Goal: Information Seeking & Learning: Learn about a topic

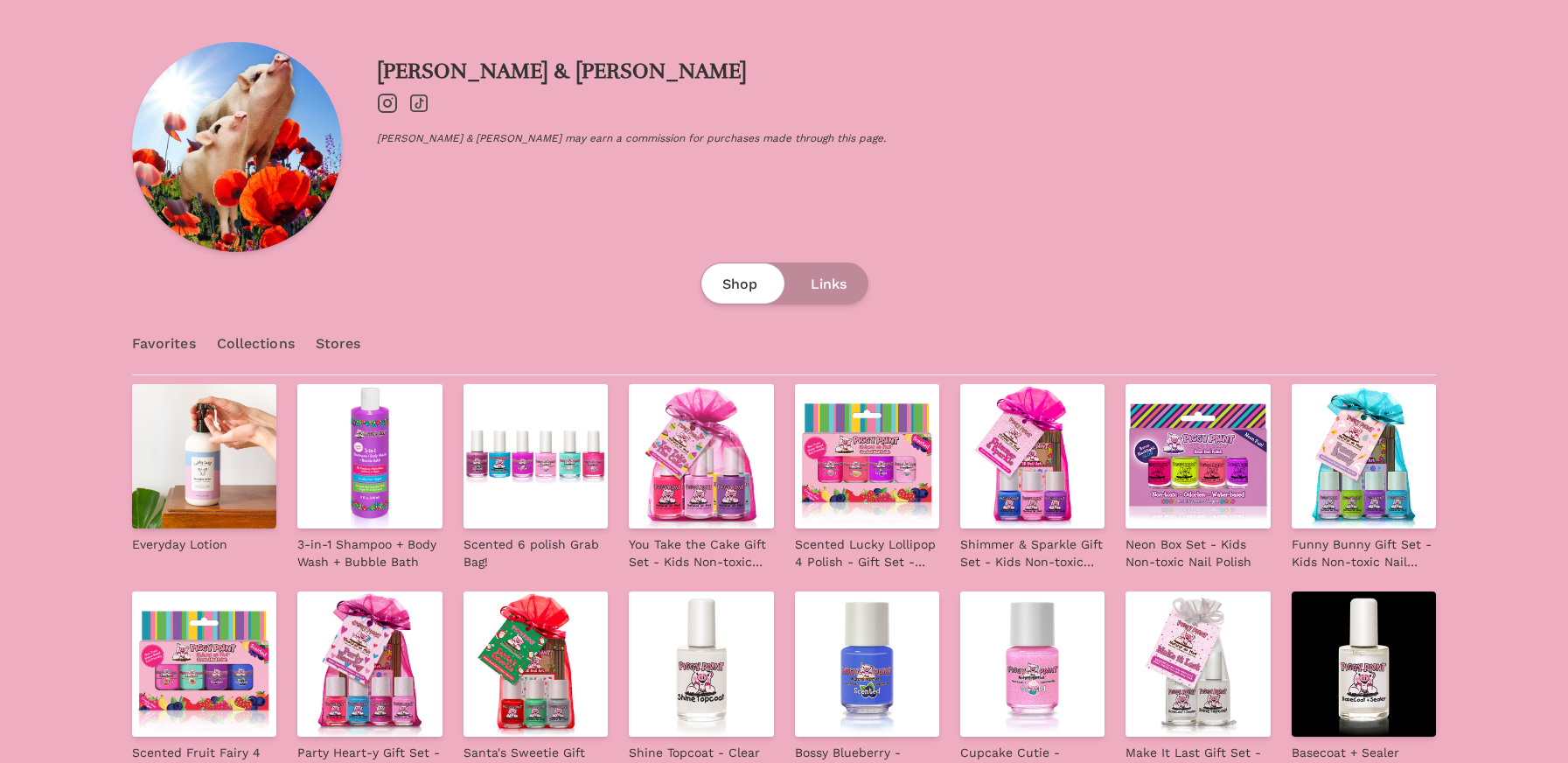
scroll to position [175, 0]
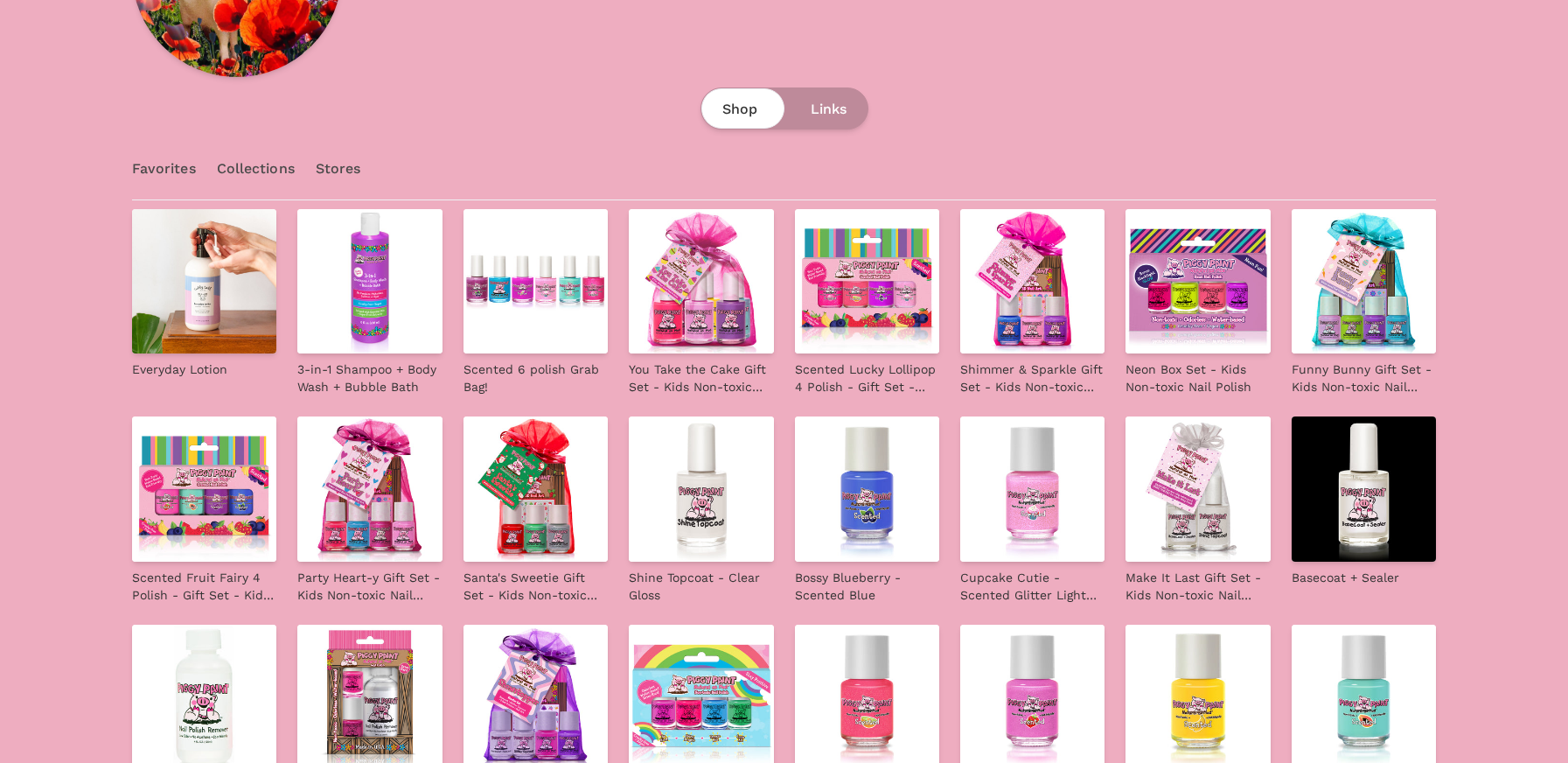
click at [202, 296] on img at bounding box center [204, 281] width 144 height 144
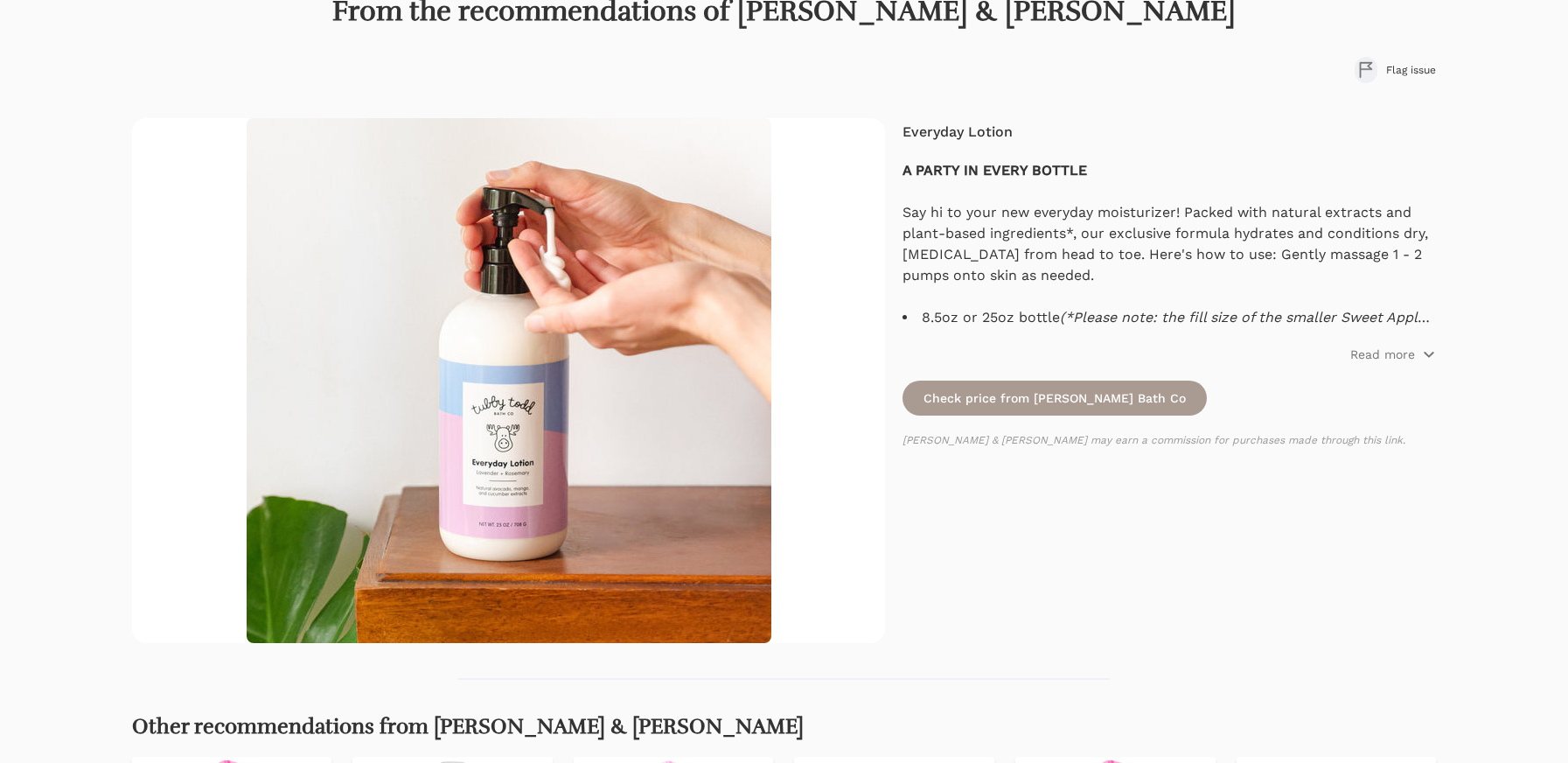
scroll to position [175, 0]
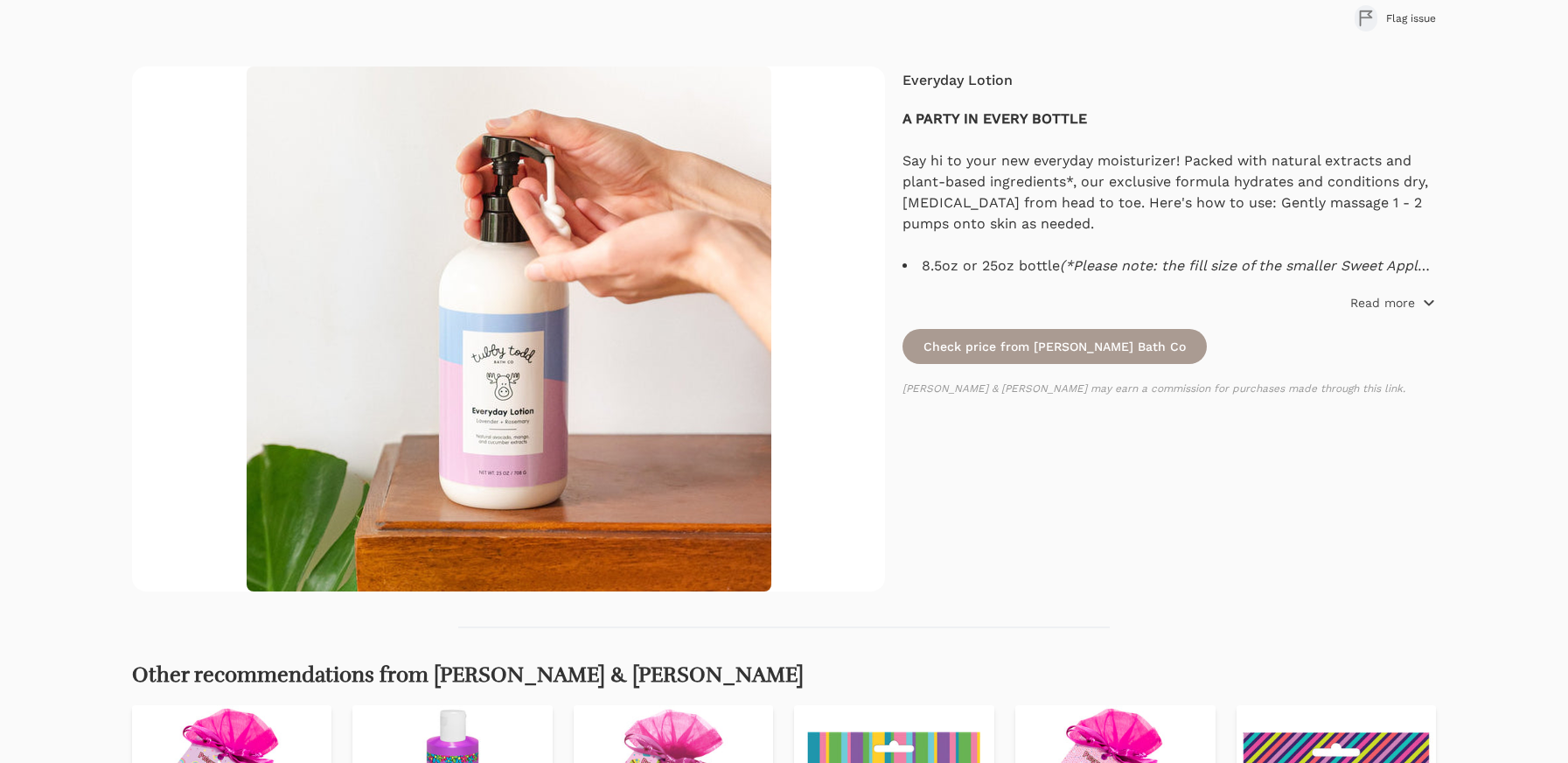
click at [1363, 302] on p "Read more" at bounding box center [1383, 303] width 65 height 17
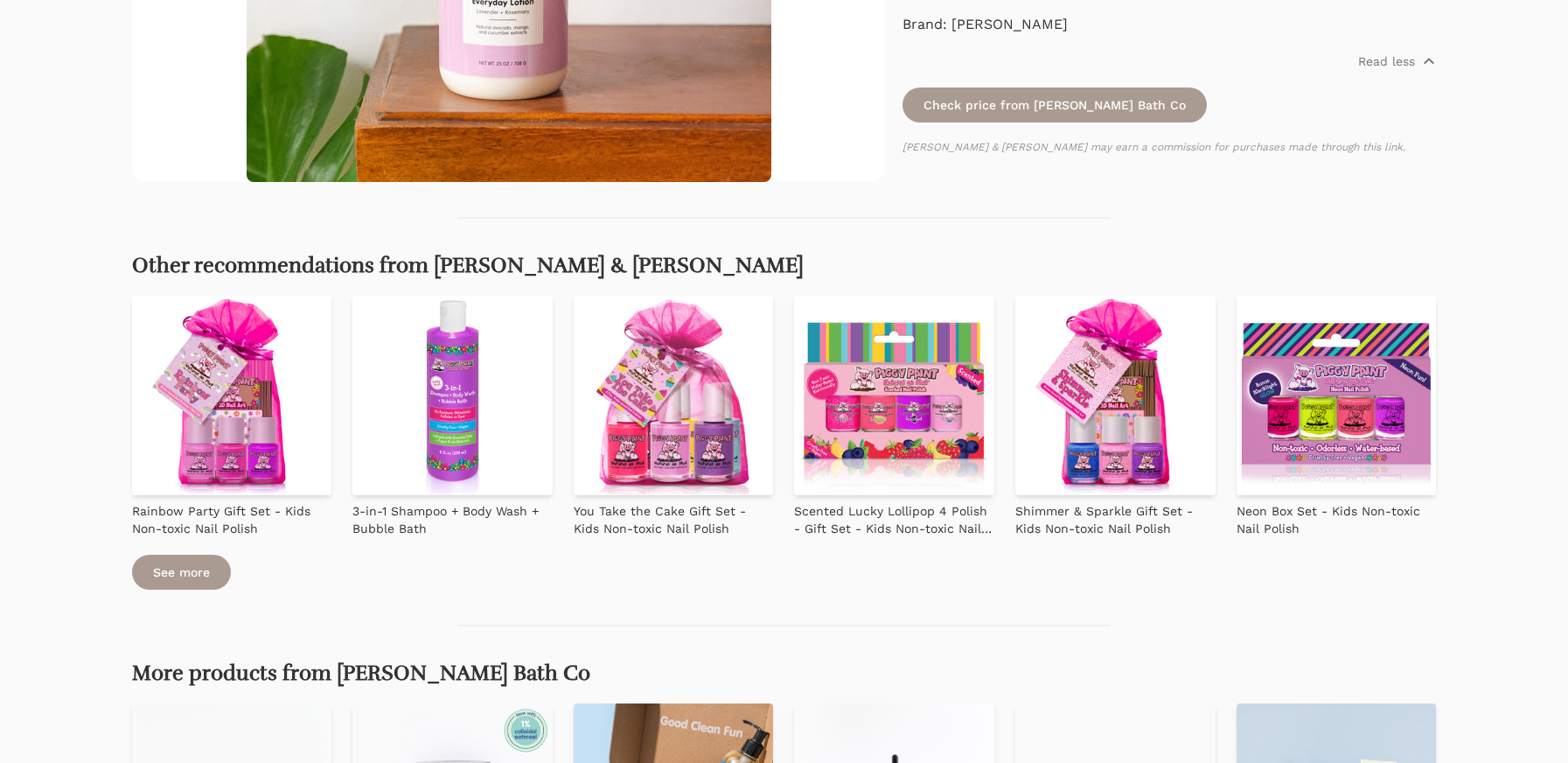
scroll to position [613, 0]
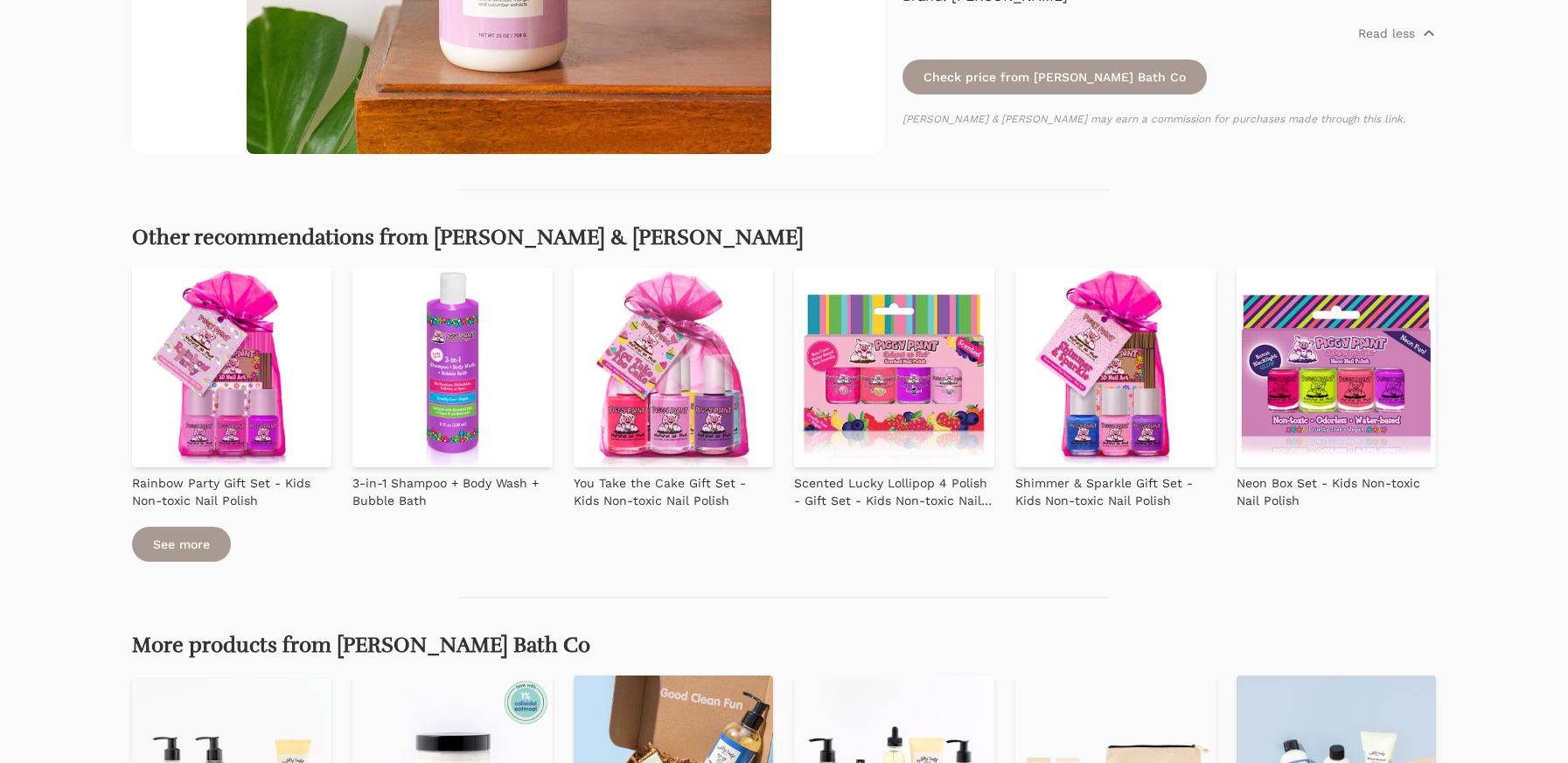
click at [457, 381] on img at bounding box center [453, 368] width 201 height 201
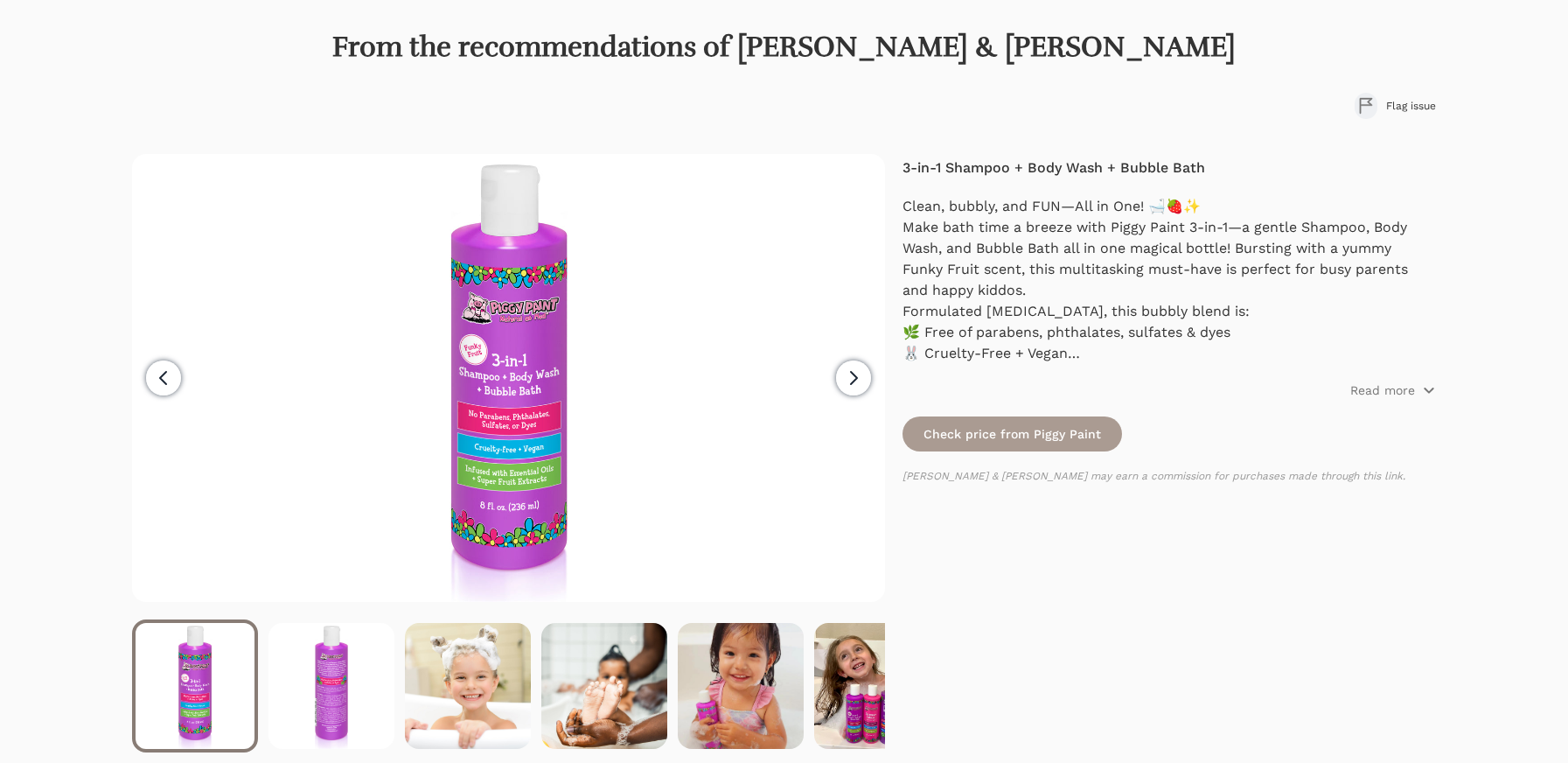
scroll to position [175, 0]
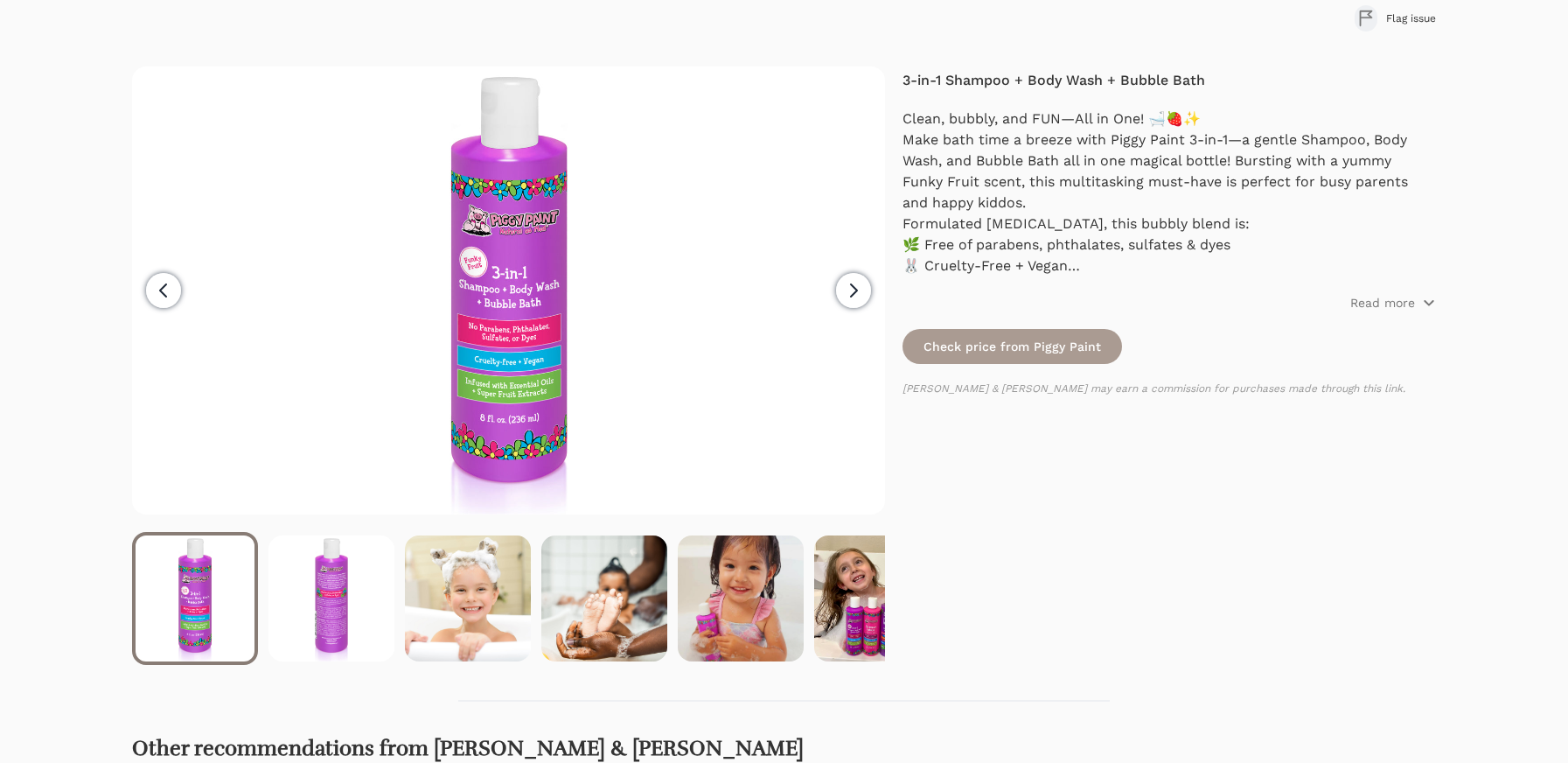
click at [491, 401] on img at bounding box center [508, 291] width 448 height 448
click at [523, 362] on img at bounding box center [508, 291] width 448 height 448
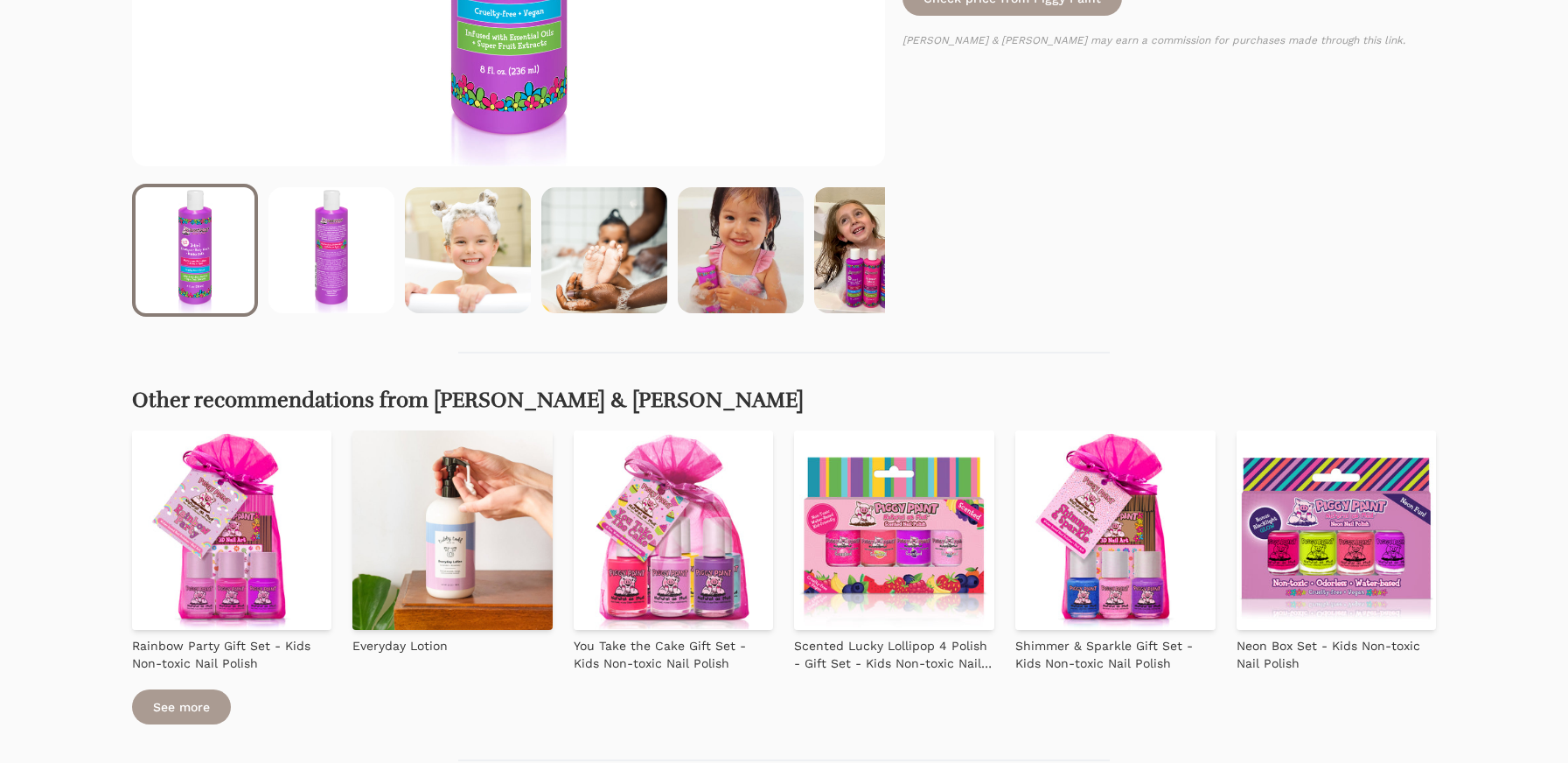
scroll to position [525, 0]
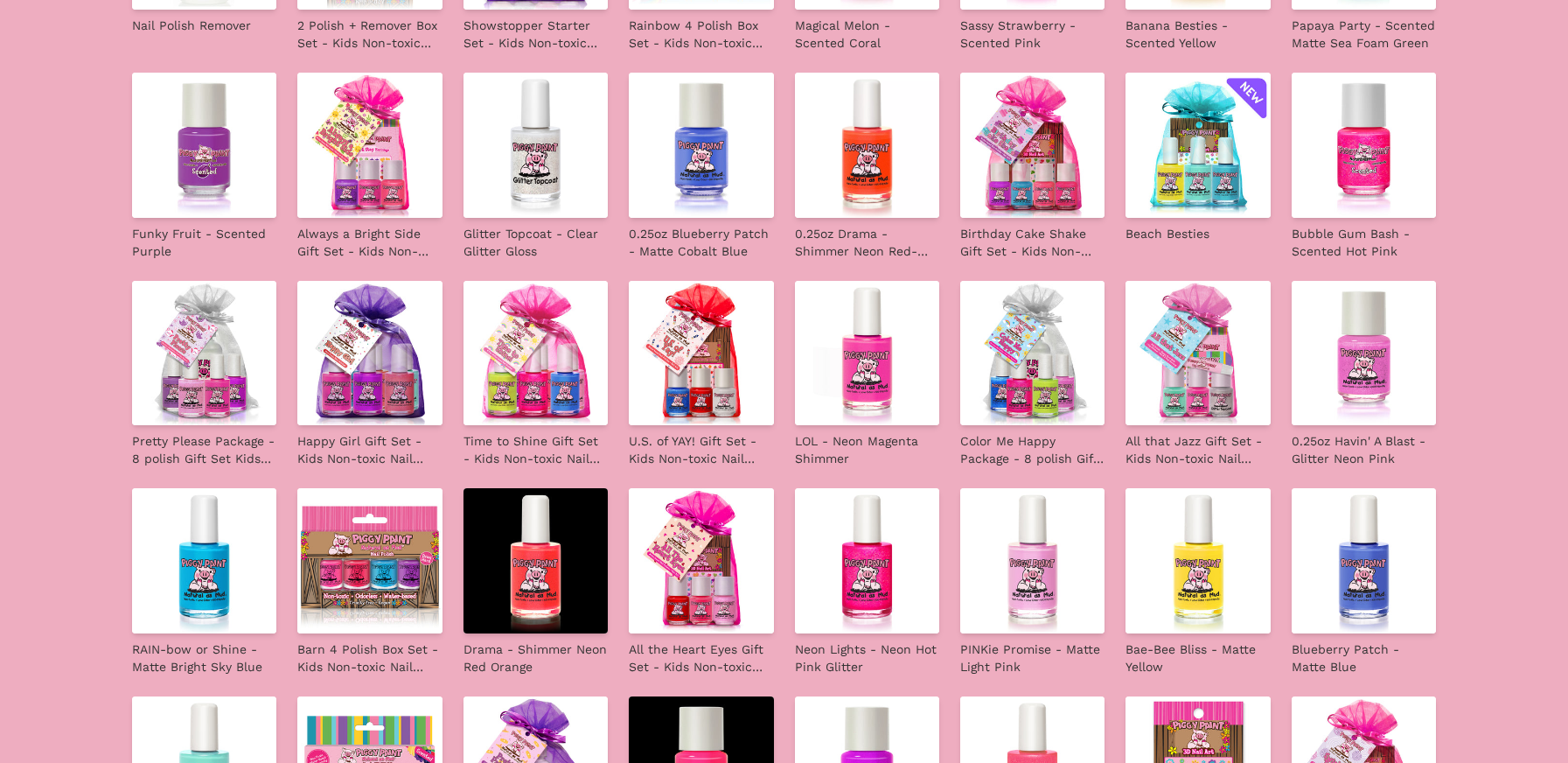
scroll to position [963, 0]
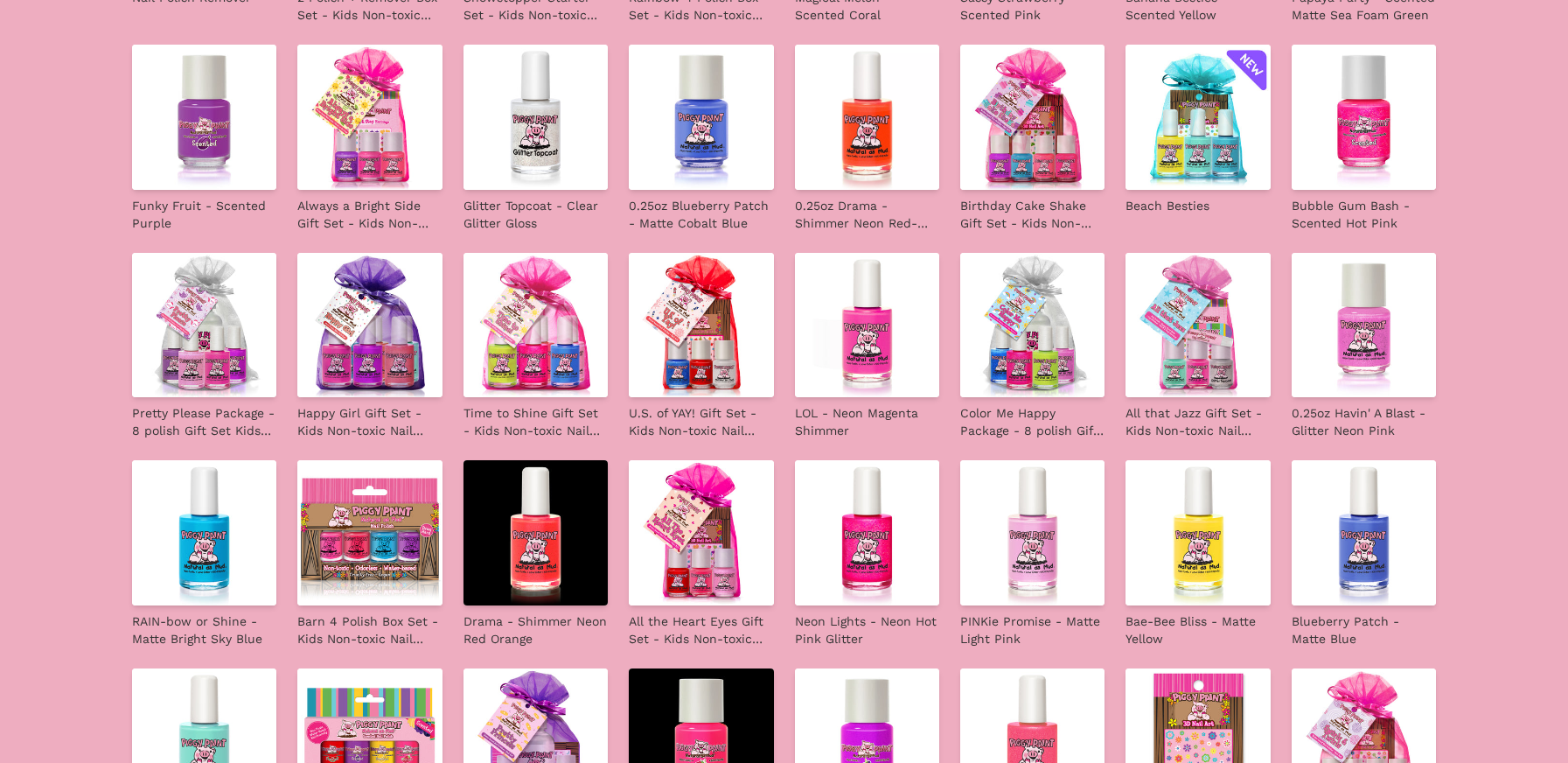
click at [1371, 335] on img at bounding box center [1364, 325] width 144 height 144
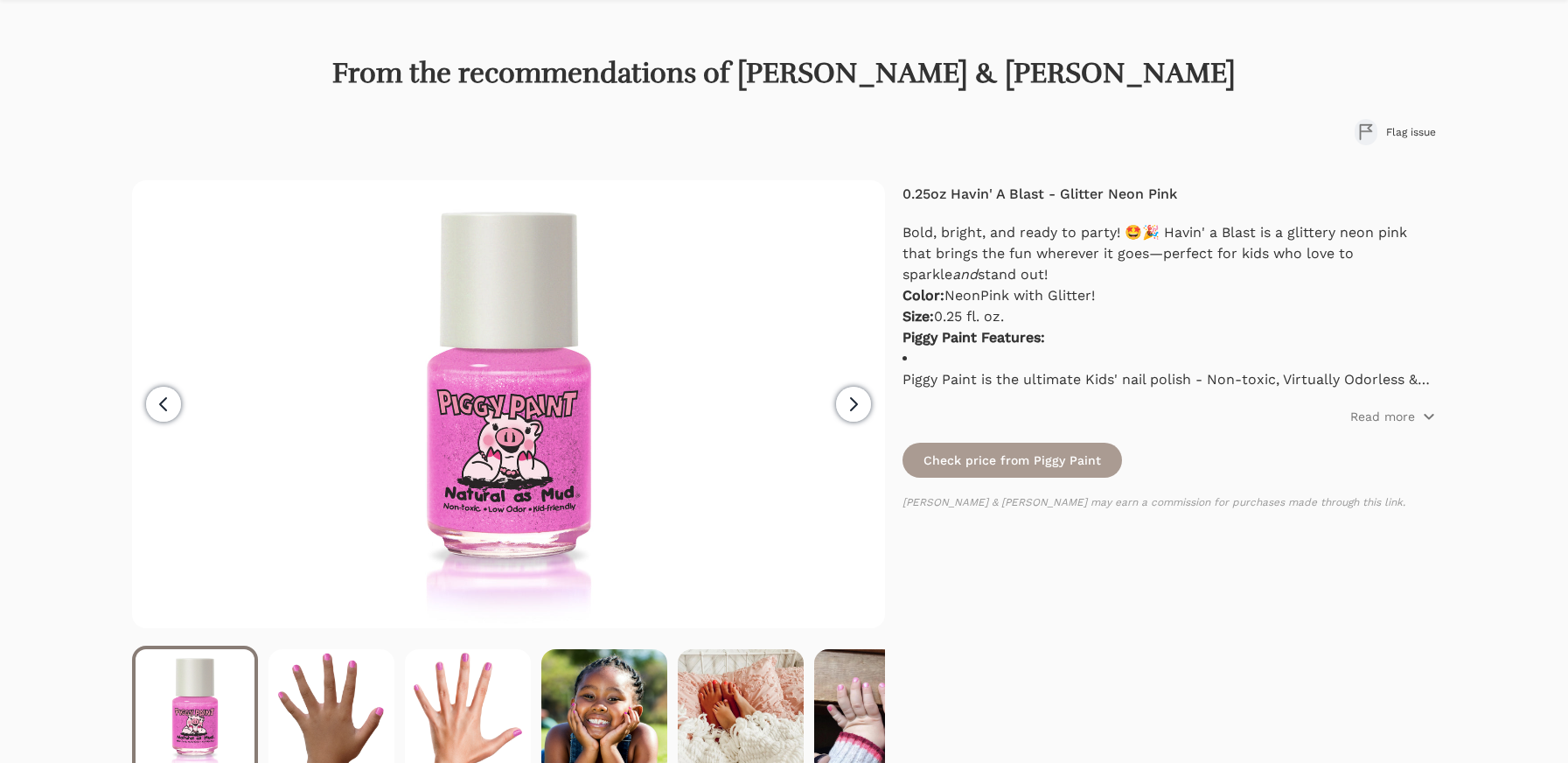
scroll to position [88, 0]
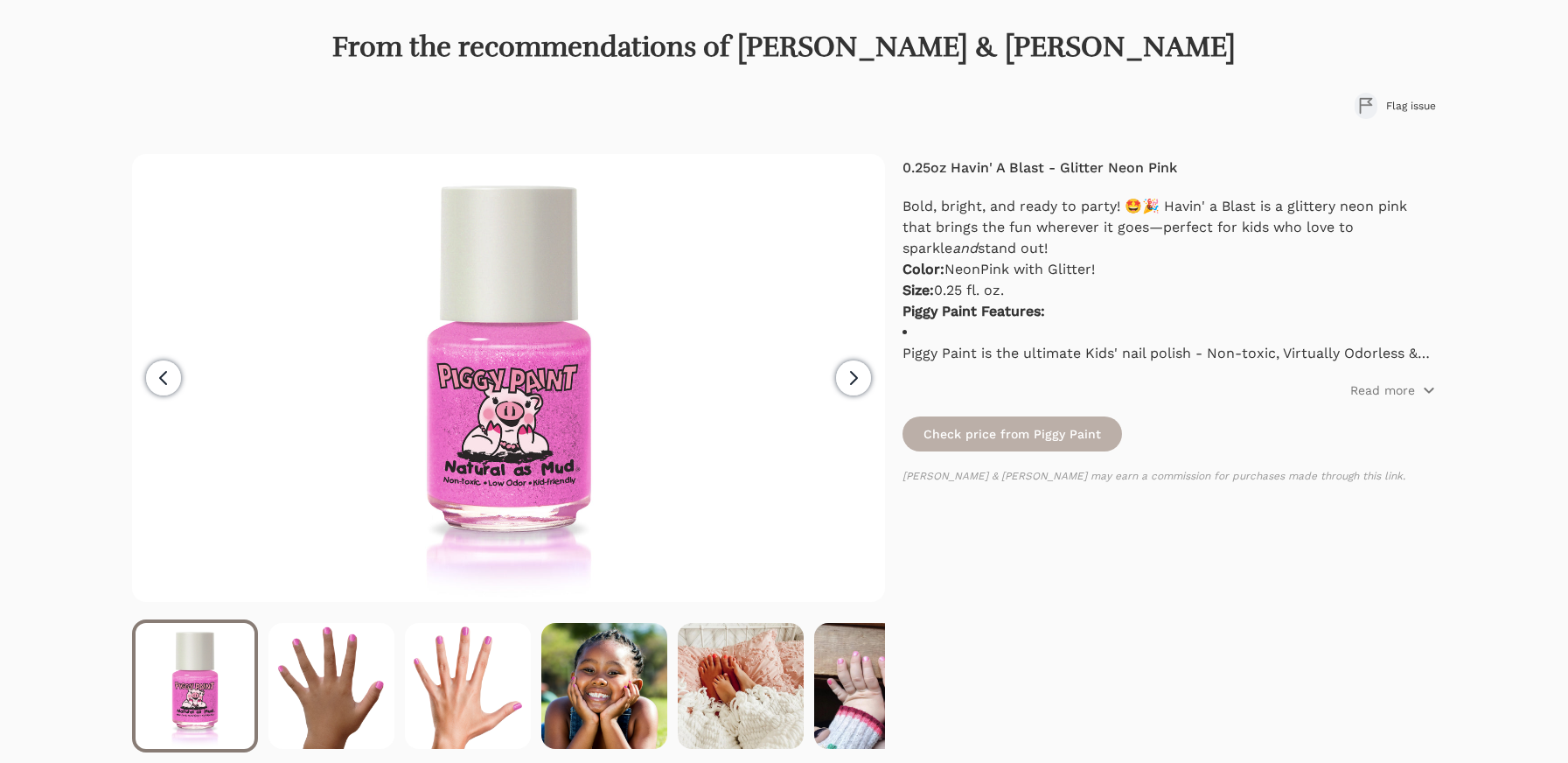
click at [1034, 440] on link "Check price from Piggy Paint" at bounding box center [1013, 434] width 220 height 35
